Goal: Navigation & Orientation: Find specific page/section

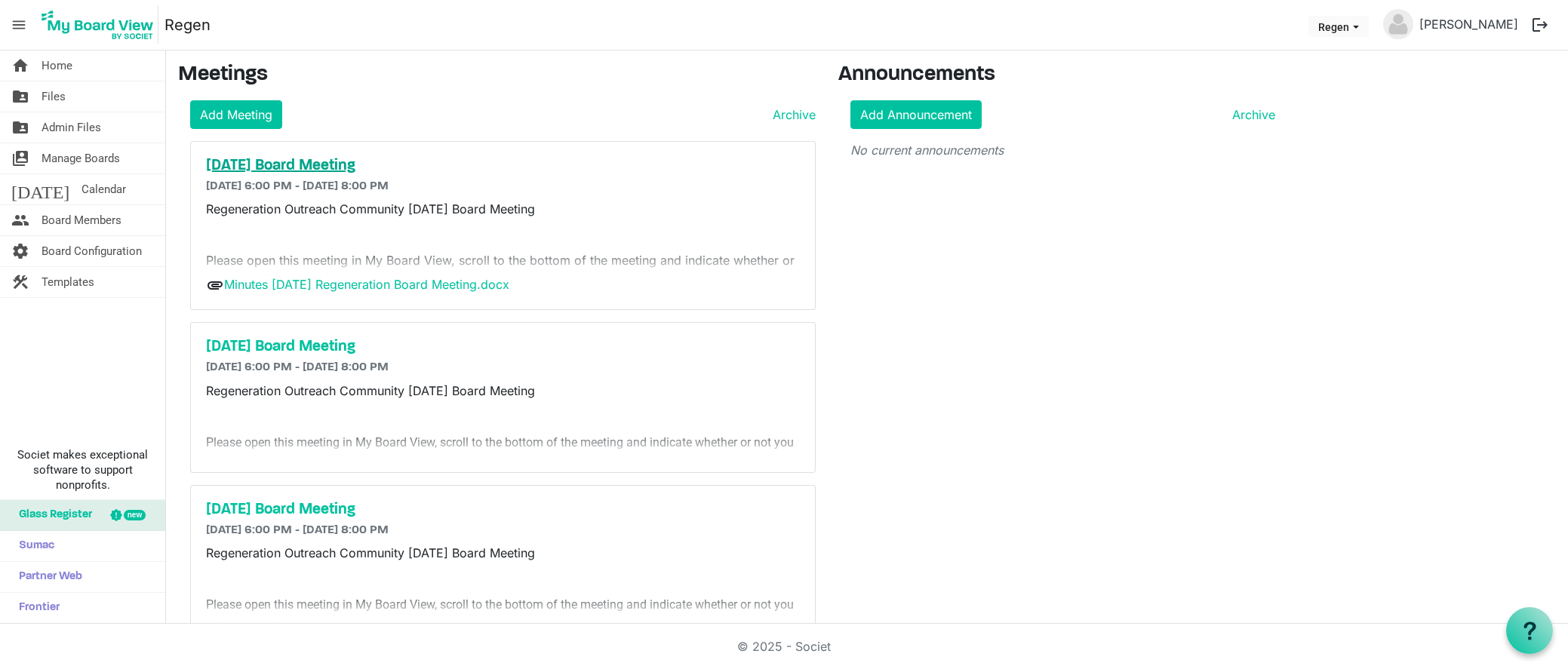
click at [339, 167] on h5 "[DATE] Board Meeting" at bounding box center [503, 165] width 594 height 18
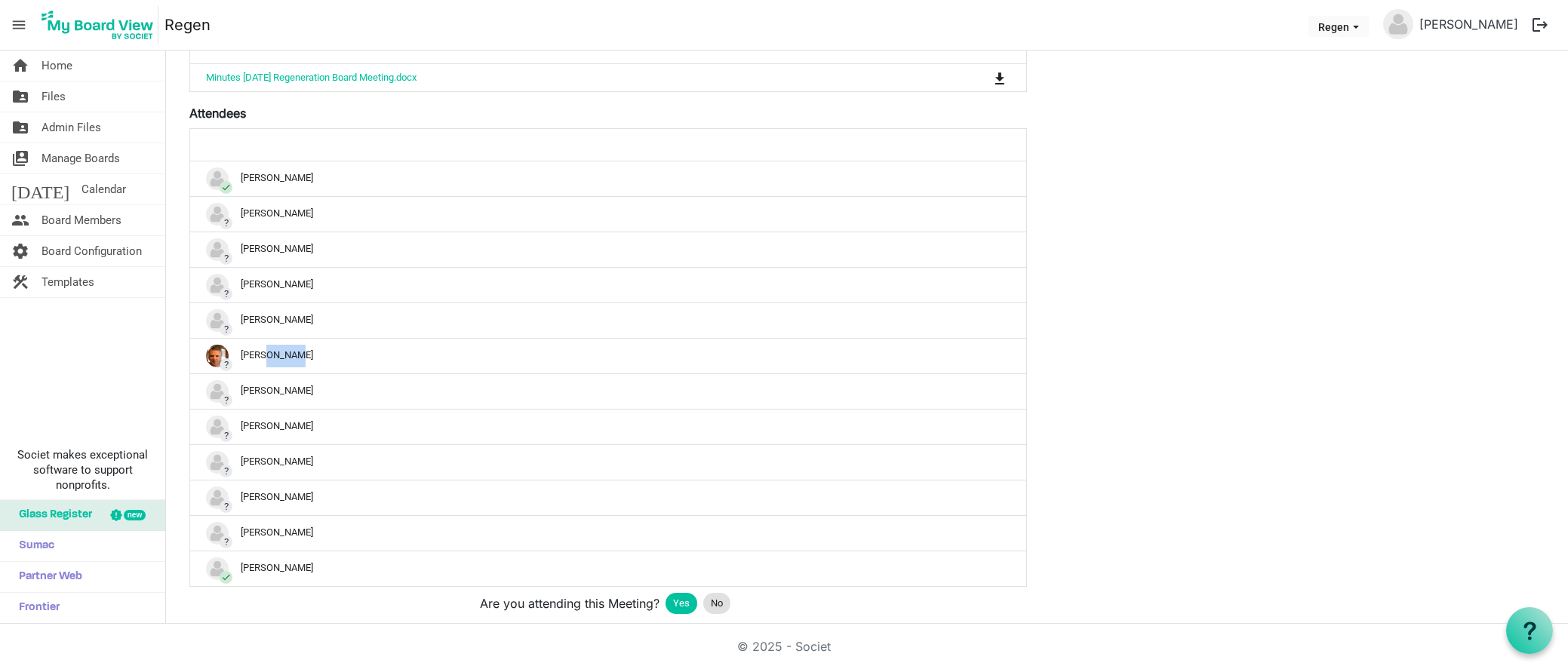
scroll to position [403, 0]
click at [64, 66] on span "Home" at bounding box center [56, 65] width 31 height 30
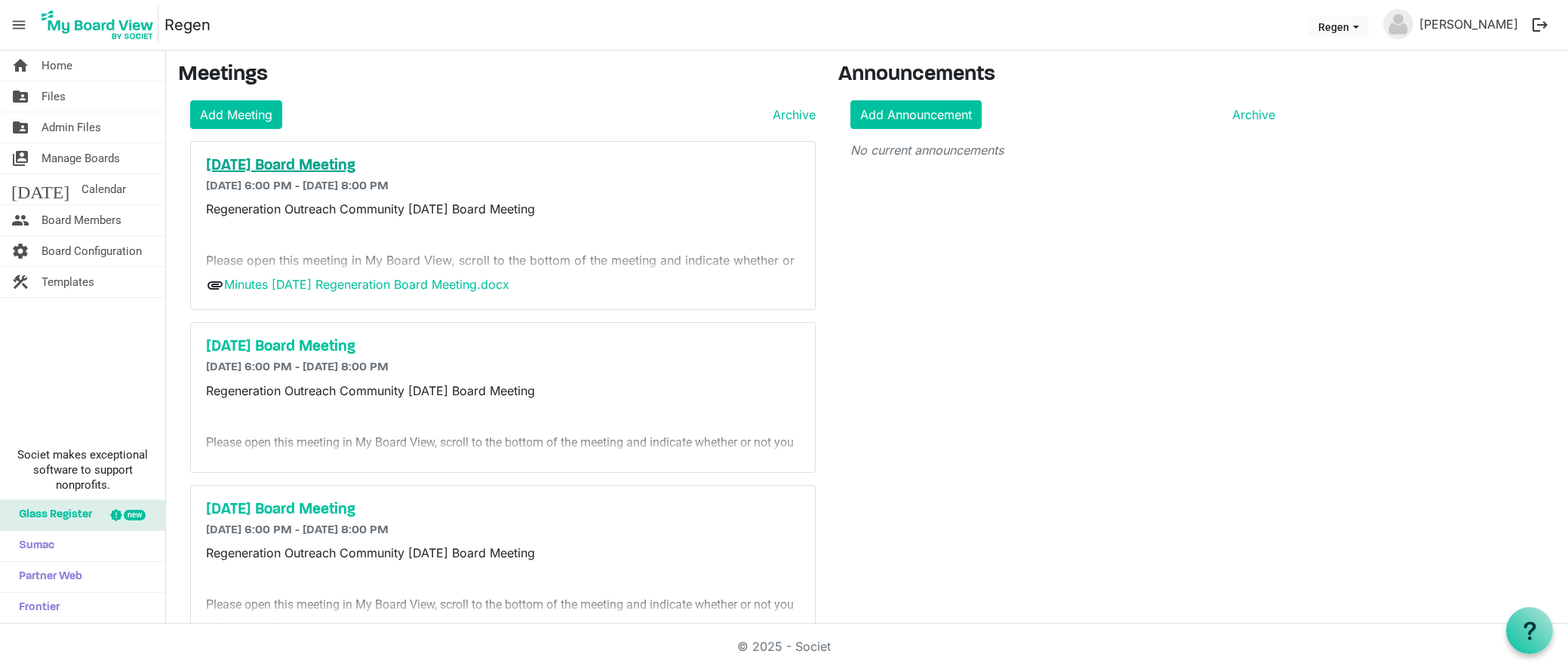
click at [254, 166] on h5 "[DATE] Board Meeting" at bounding box center [503, 165] width 594 height 18
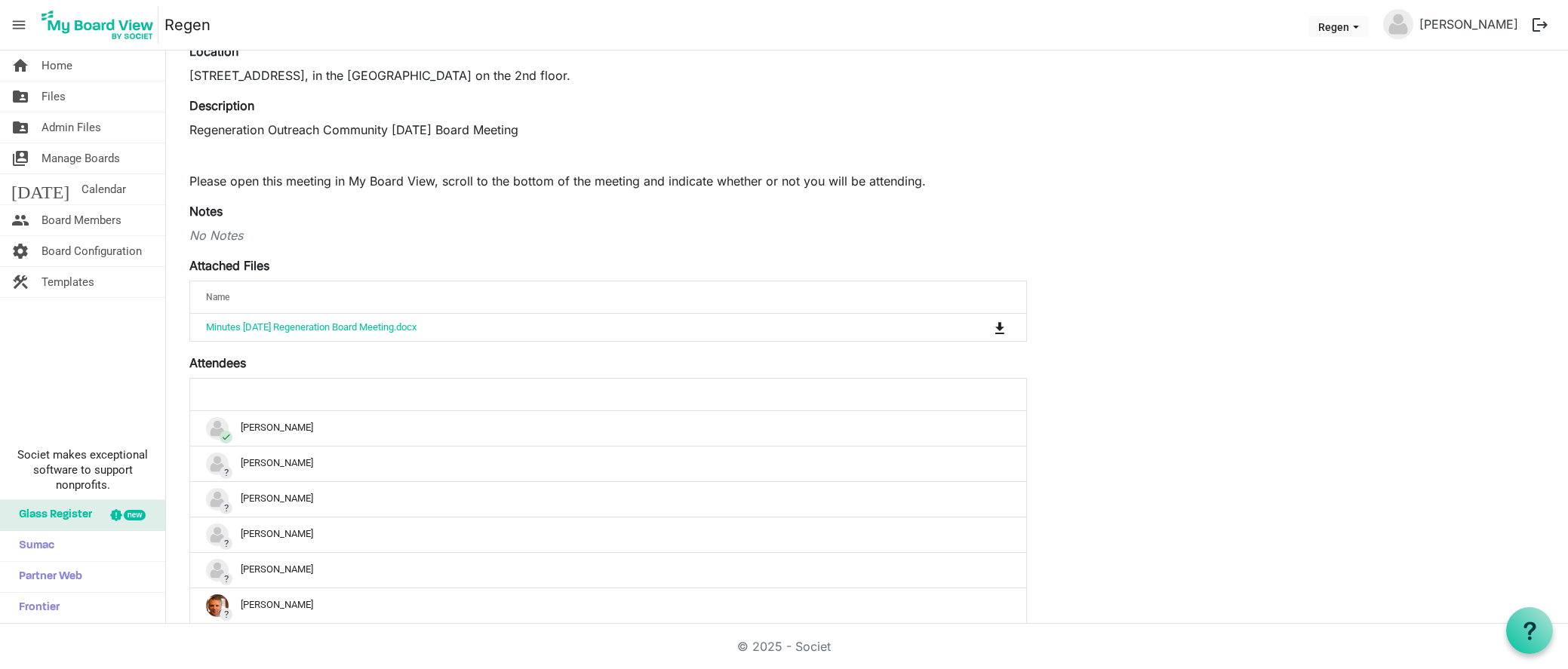
scroll to position [459, 0]
